Goal: Transaction & Acquisition: Purchase product/service

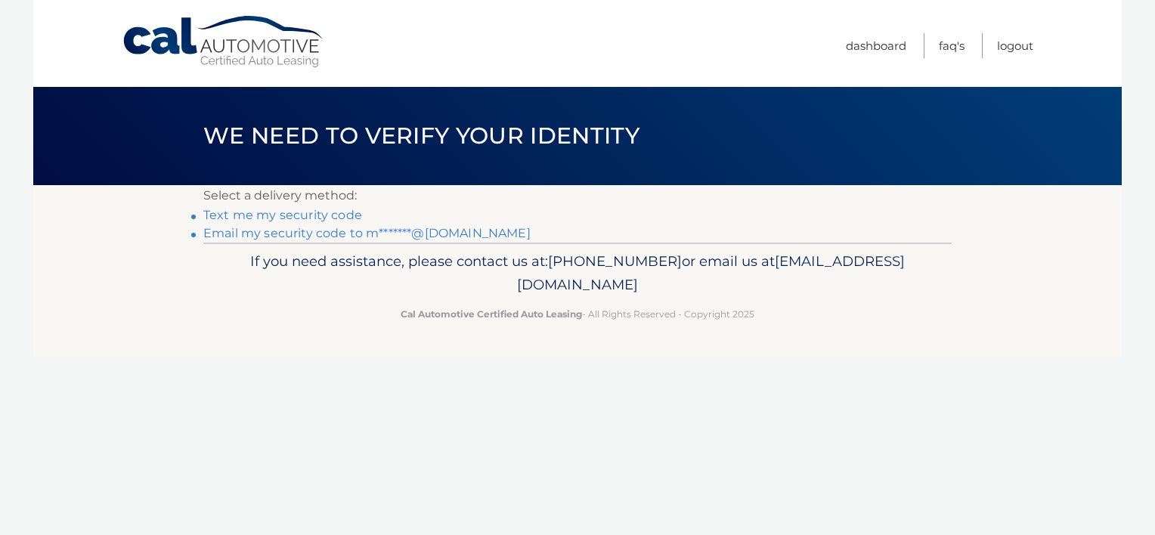
click at [314, 215] on link "Text me my security code" at bounding box center [282, 215] width 159 height 14
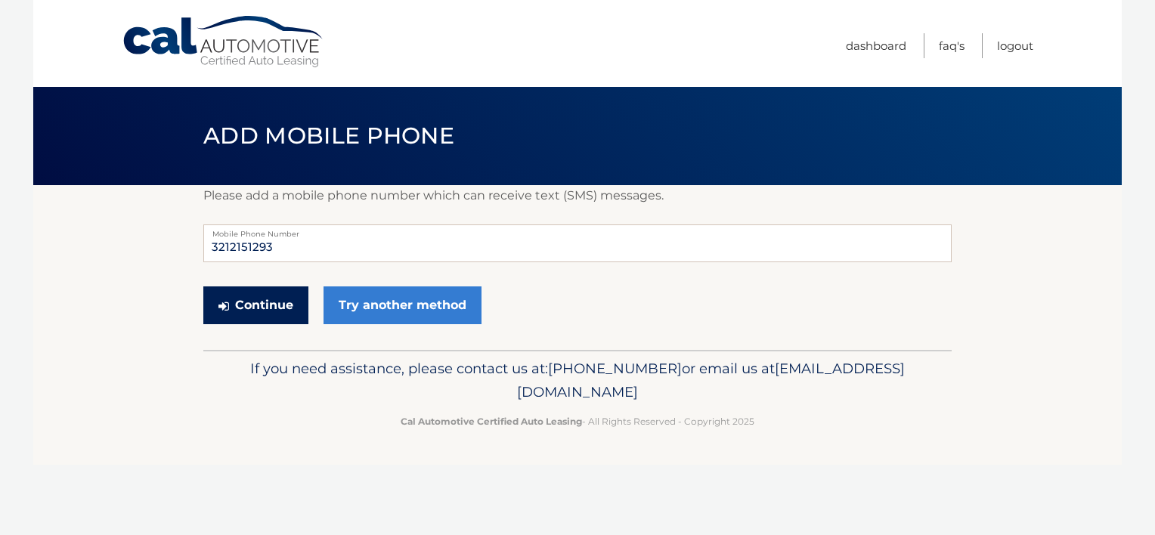
click at [274, 301] on button "Continue" at bounding box center [255, 306] width 105 height 38
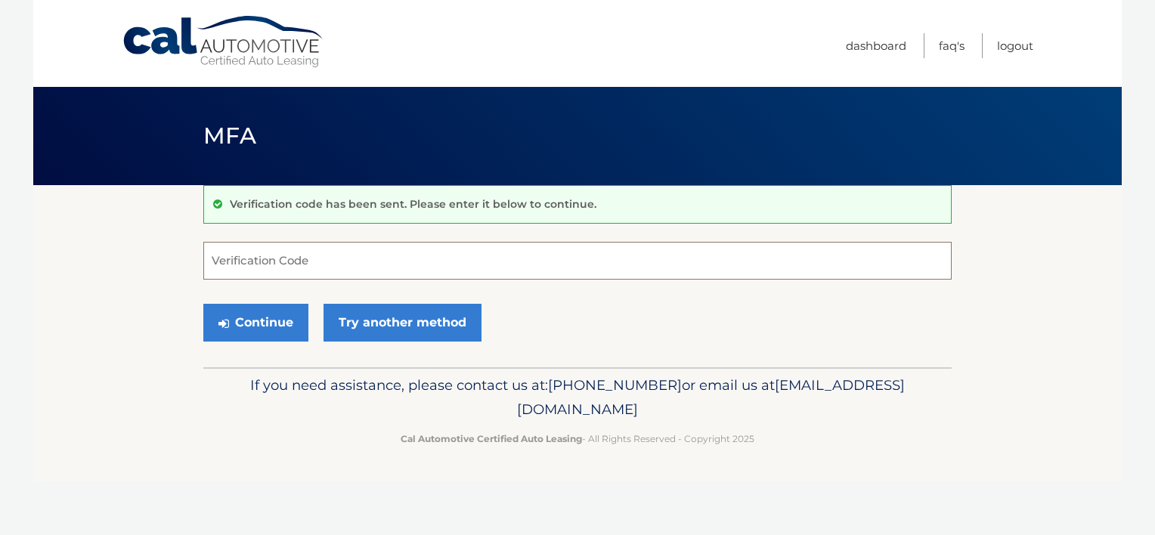
click at [317, 256] on input "Verification Code" at bounding box center [577, 261] width 748 height 38
type input "792877"
click at [250, 327] on button "Continue" at bounding box center [255, 323] width 105 height 38
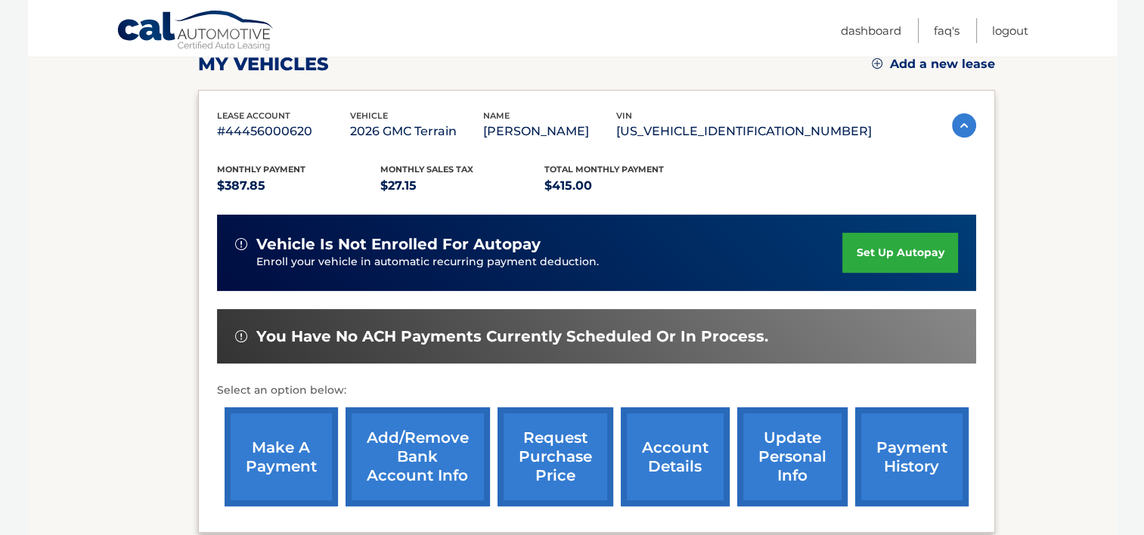
scroll to position [236, 0]
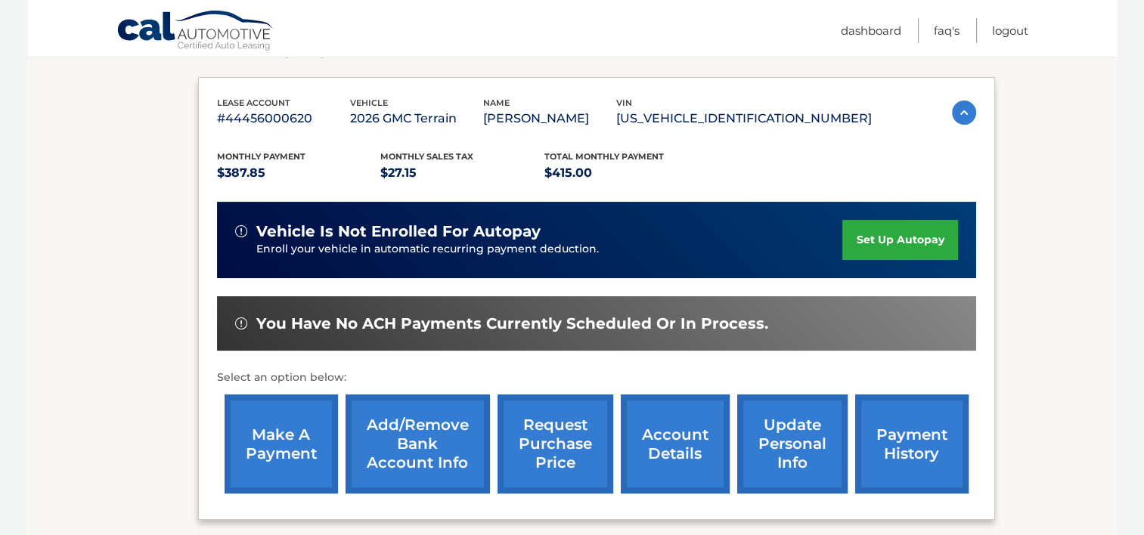
click at [277, 438] on link "make a payment" at bounding box center [281, 444] width 113 height 99
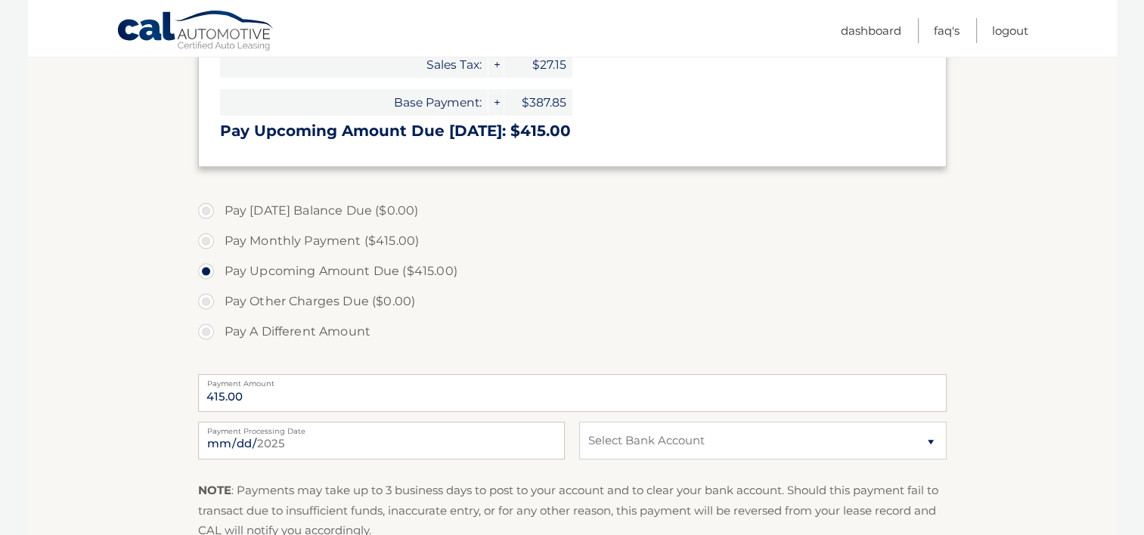
scroll to position [330, 0]
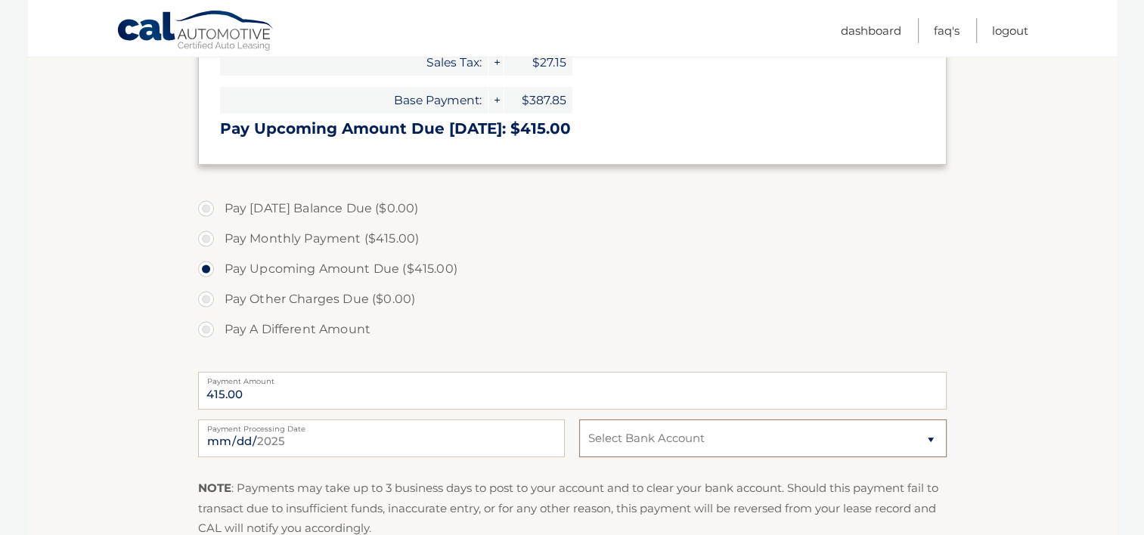
click at [928, 434] on select "Select Bank Account Checking BANK OF AMERICA, N.A. *****3420 Checking WELLS FAR…" at bounding box center [762, 439] width 367 height 38
select select "Y2QxMDFkZGQtNzhjZi00ZTcxLTg0NTItNWIyZmY4Mzc1ZWNm"
click at [579, 420] on select "Select Bank Account Checking BANK OF AMERICA, N.A. *****3420 Checking WELLS FAR…" at bounding box center [762, 439] width 367 height 38
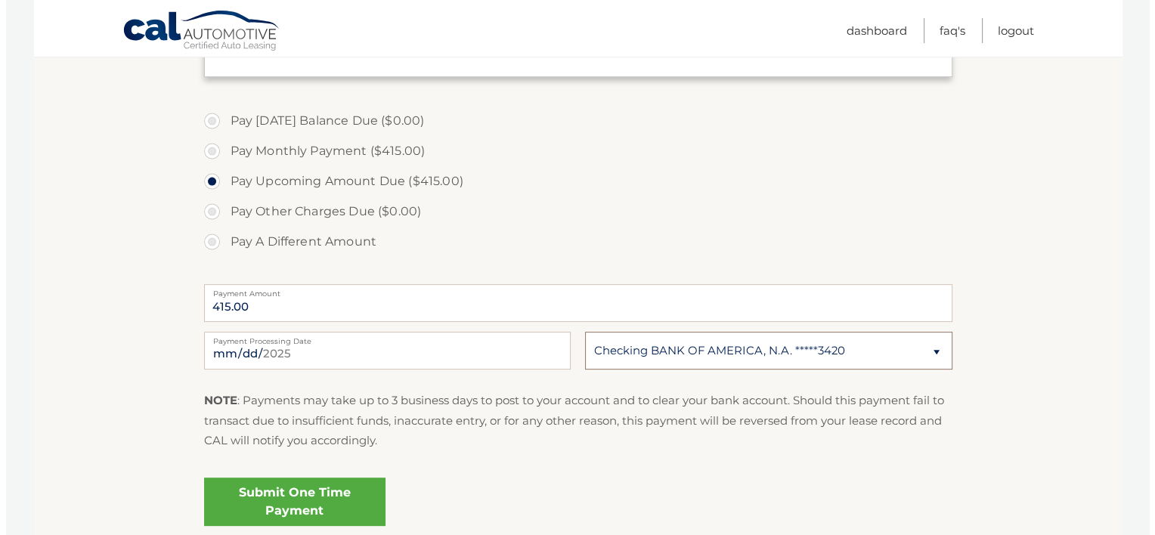
scroll to position [398, 0]
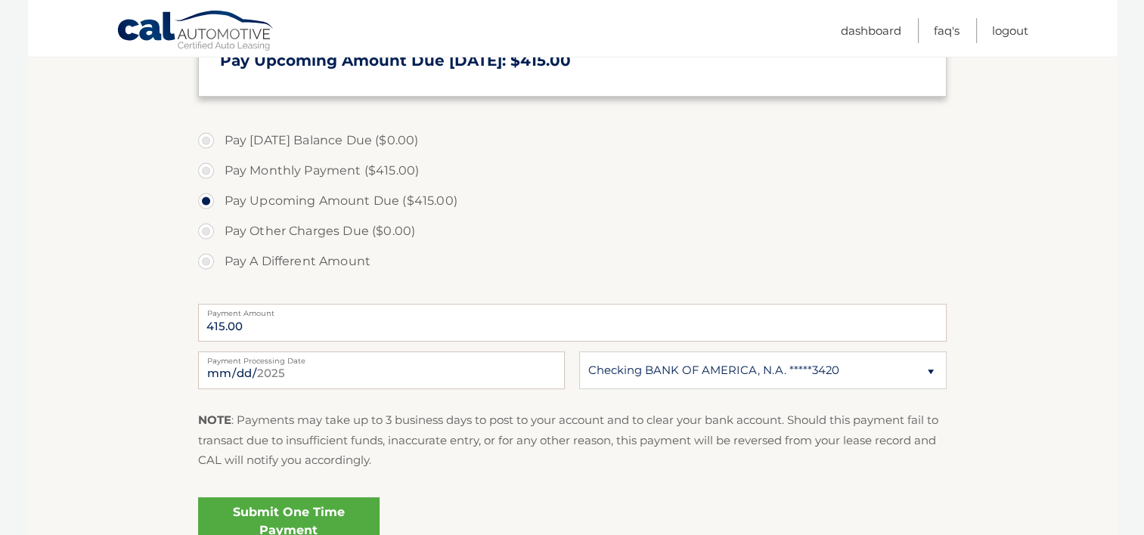
click at [206, 171] on label "Pay Monthly Payment ($415.00)" at bounding box center [572, 171] width 748 height 30
click at [206, 171] on input "Pay Monthly Payment ($415.00)" at bounding box center [211, 168] width 15 height 24
radio input "true"
click at [340, 514] on link "Submit One Time Payment" at bounding box center [288, 521] width 181 height 48
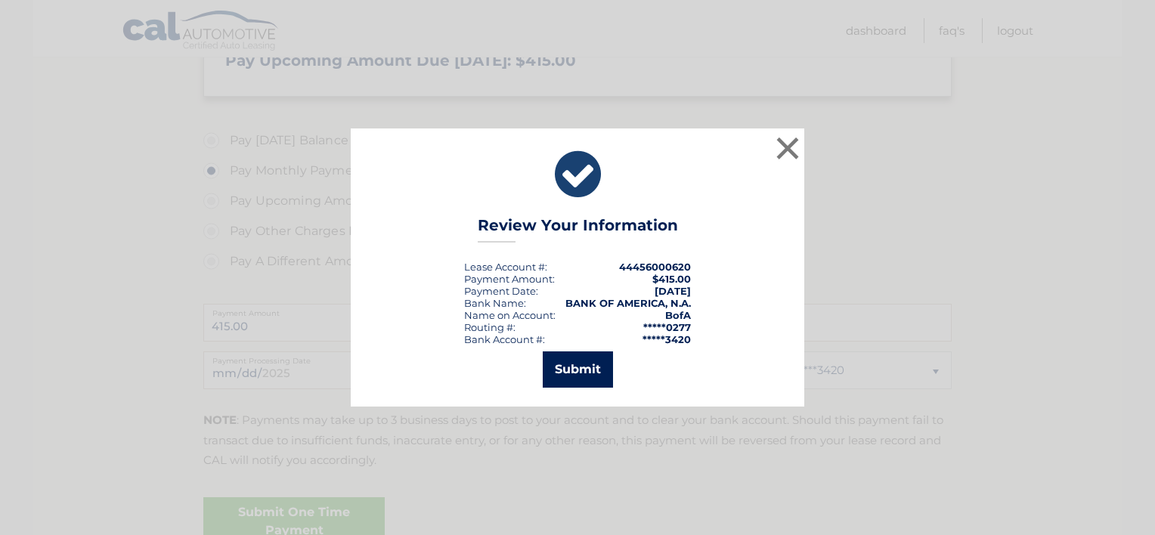
click at [587, 365] on button "Submit" at bounding box center [578, 370] width 70 height 36
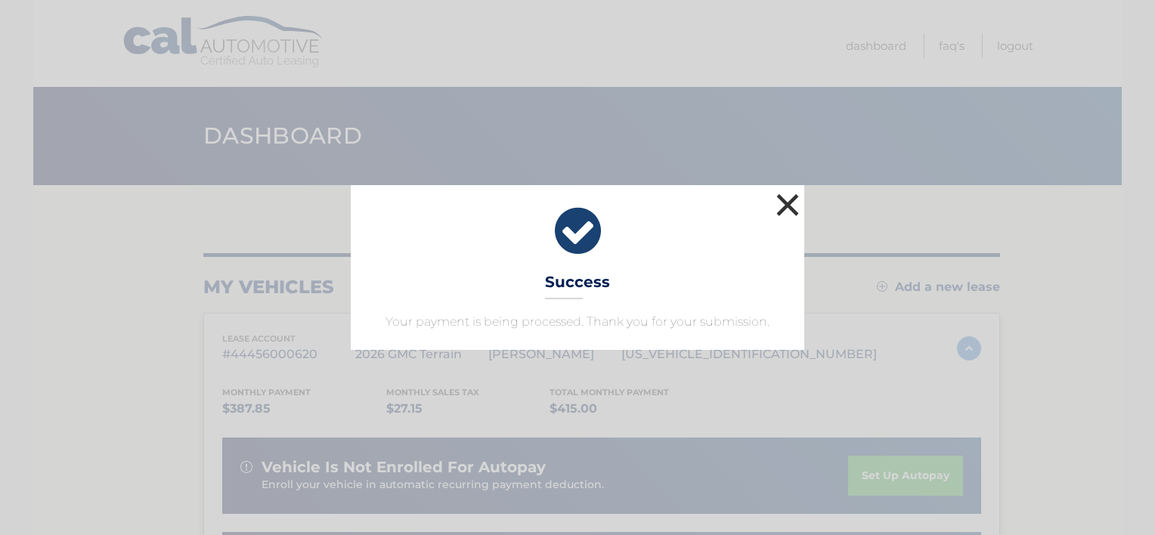
click at [789, 204] on button "×" at bounding box center [788, 205] width 30 height 30
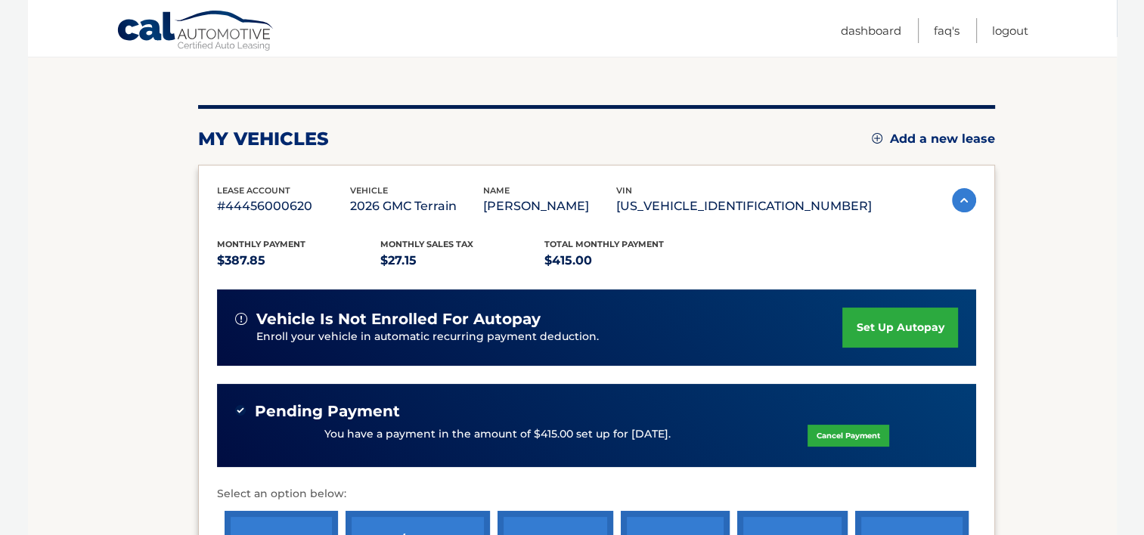
scroll to position [85, 0]
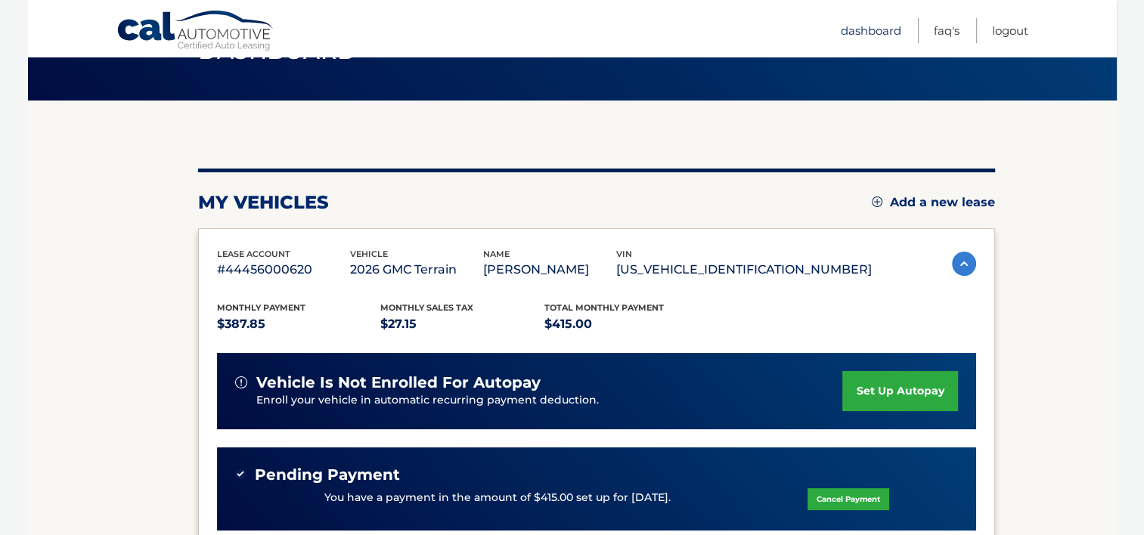
click at [859, 24] on link "Dashboard" at bounding box center [871, 30] width 60 height 25
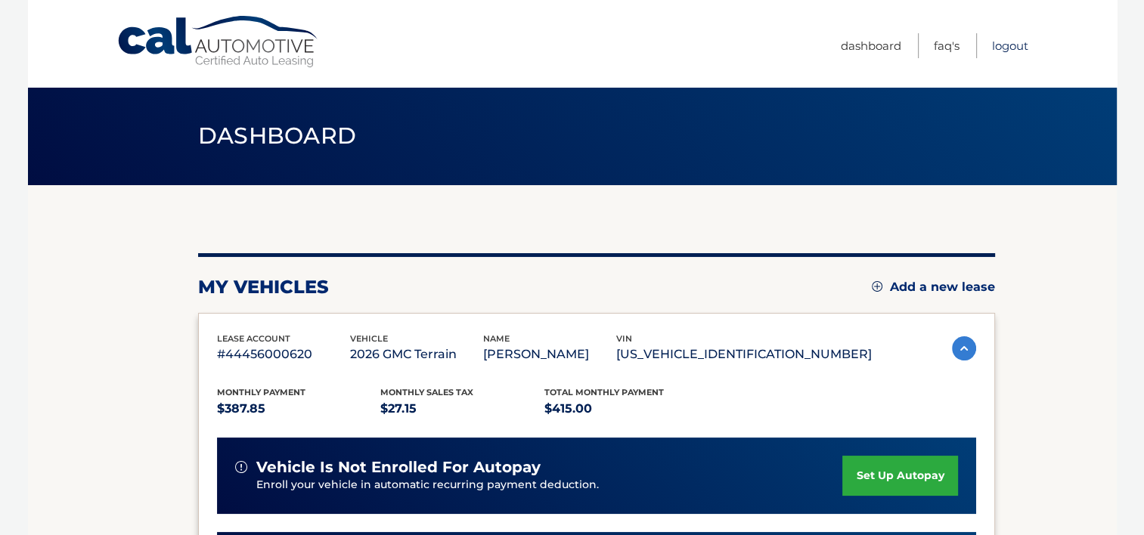
click at [1013, 45] on link "Logout" at bounding box center [1010, 45] width 36 height 25
